Goal: Check status

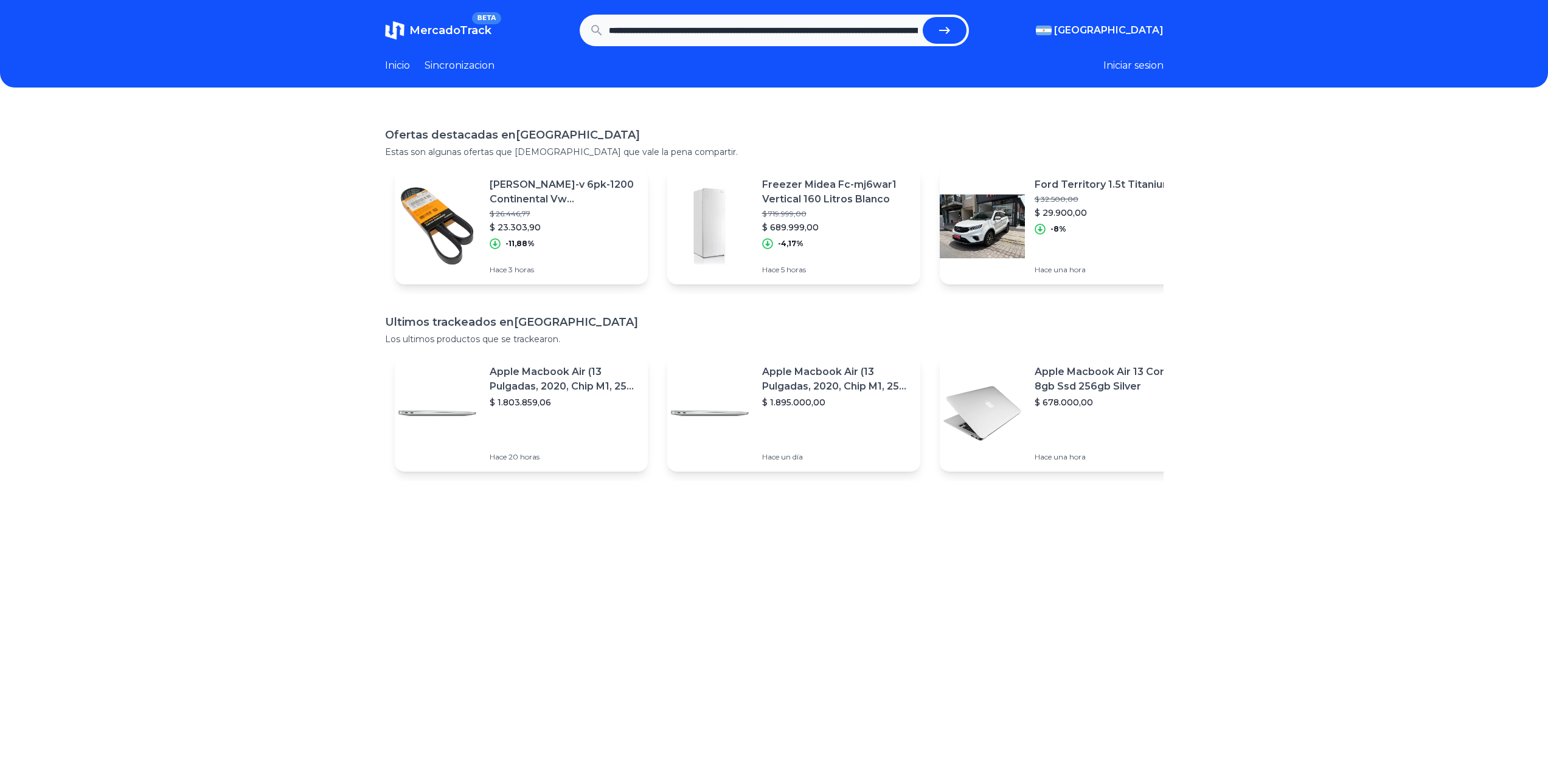
click at [952, 28] on icon "submit" at bounding box center [945, 31] width 14 height 14
type input "**********"
